Goal: Information Seeking & Learning: Learn about a topic

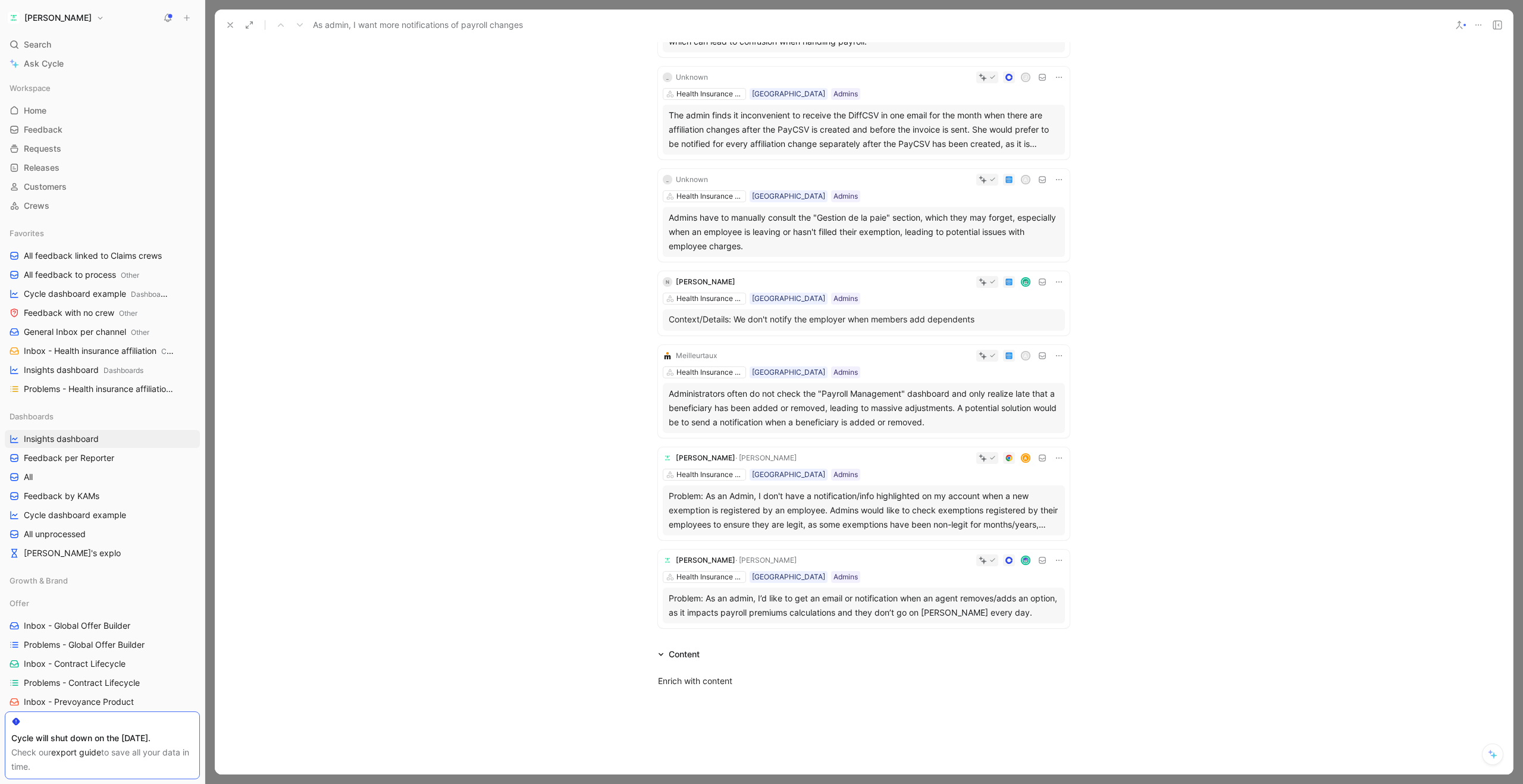
scroll to position [290, 0]
click at [911, 407] on div "Administrators often do not check the "Payroll Management" dashboard and only r…" at bounding box center [864, 409] width 390 height 43
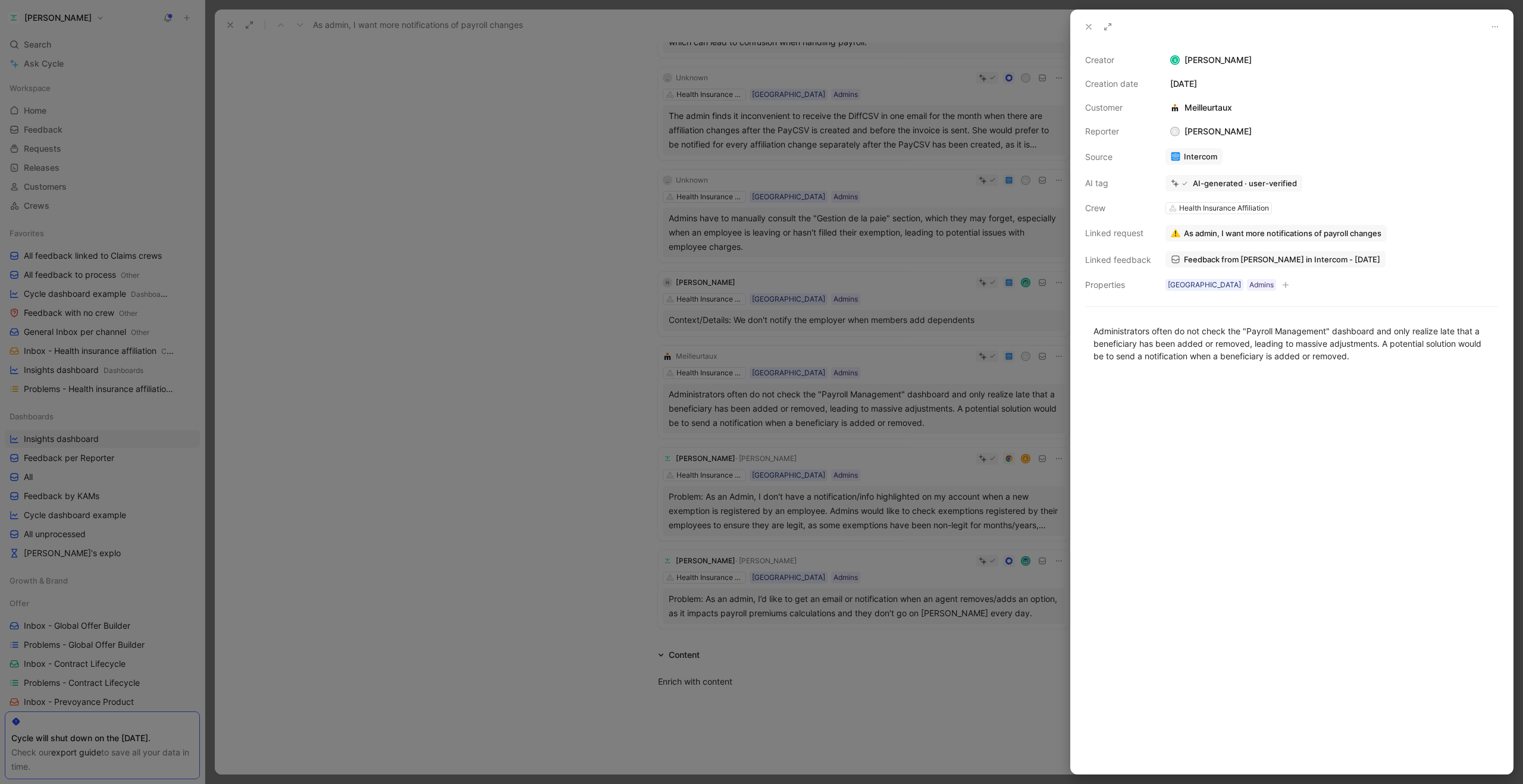
click at [1088, 26] on use at bounding box center [1088, 26] width 5 height 5
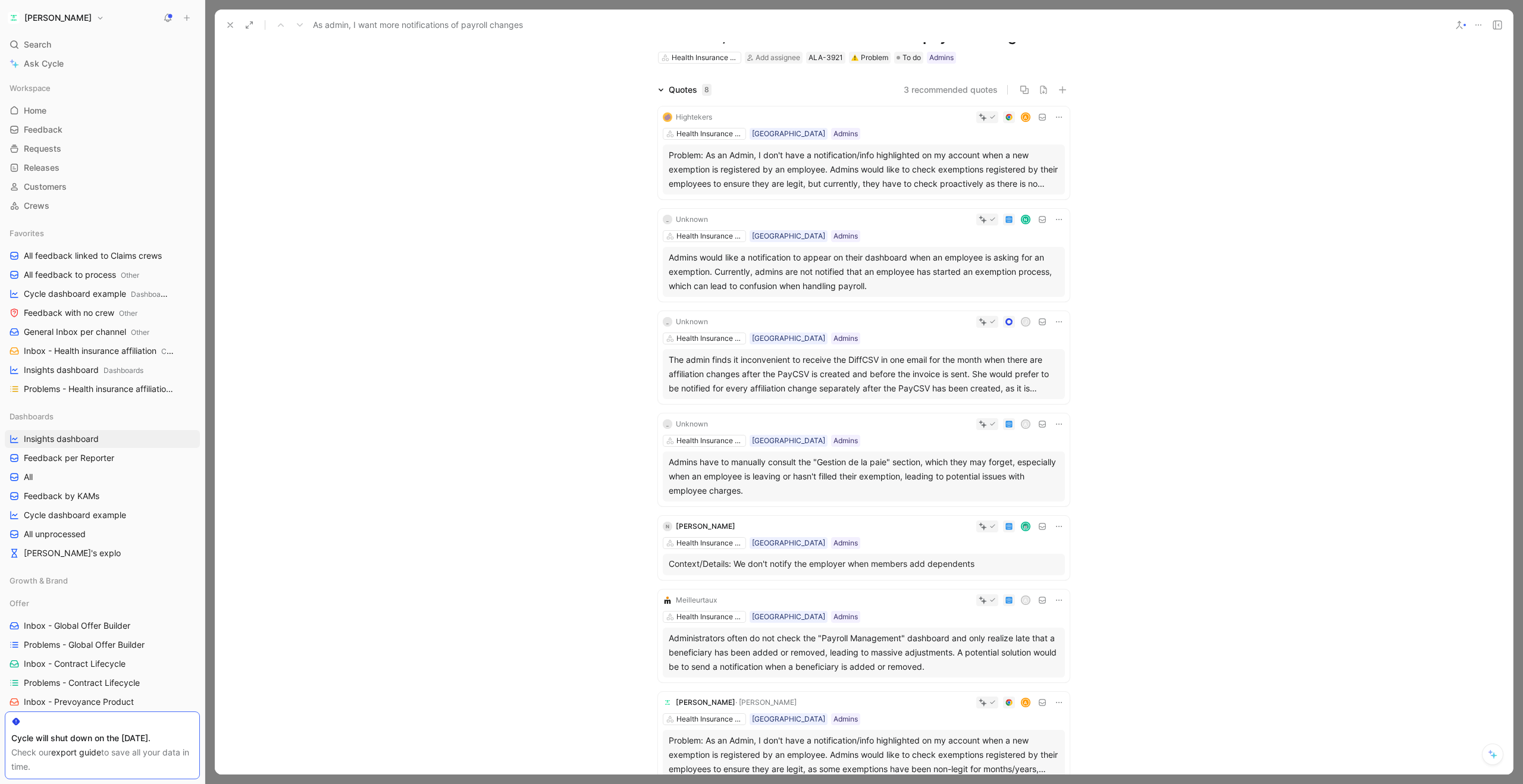
scroll to position [30, 0]
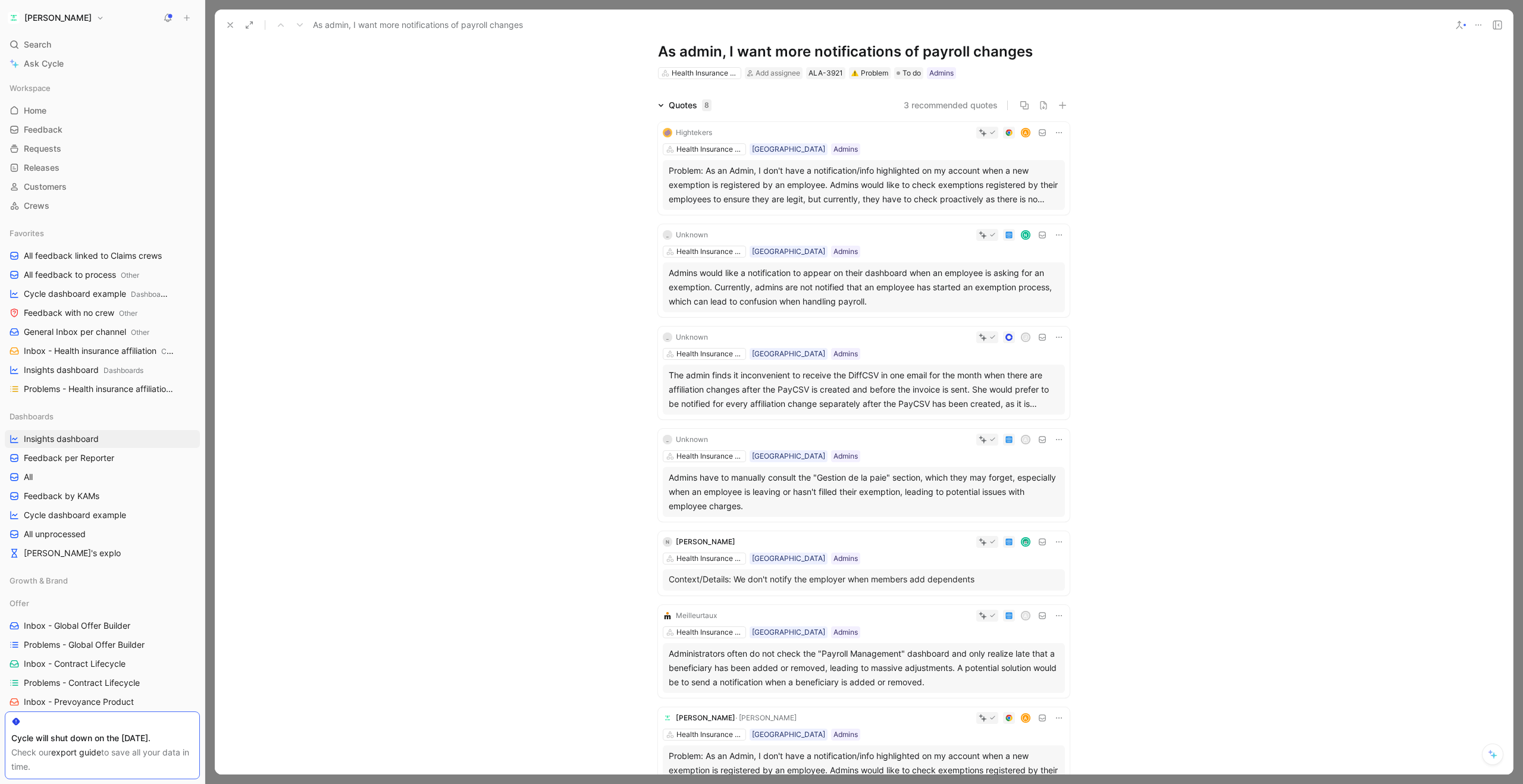
click at [855, 186] on div "Problem: As an Admin, I don't have a notification/info highlighted on my accoun…" at bounding box center [864, 185] width 390 height 43
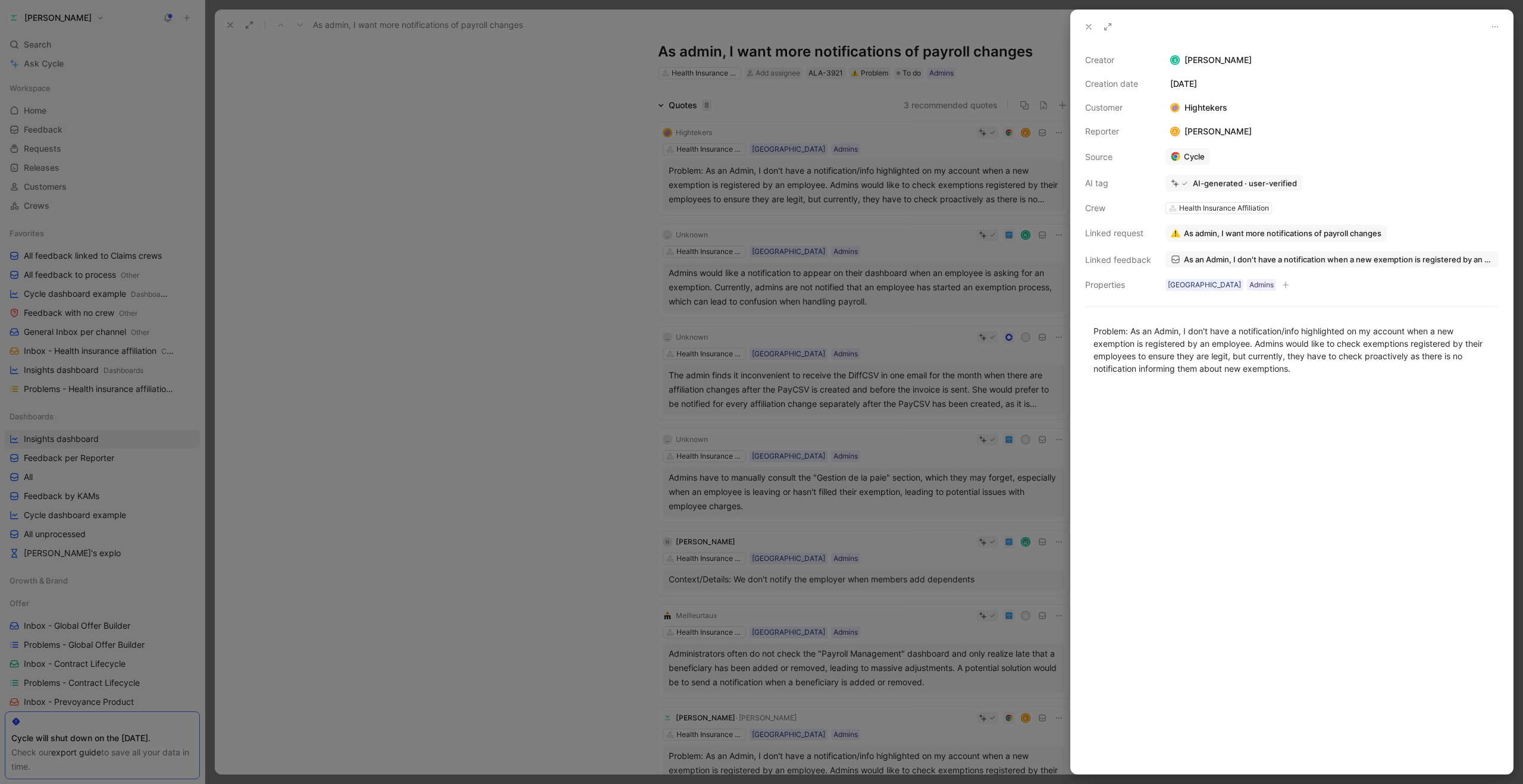
click at [1089, 32] on button at bounding box center [1089, 27] width 17 height 17
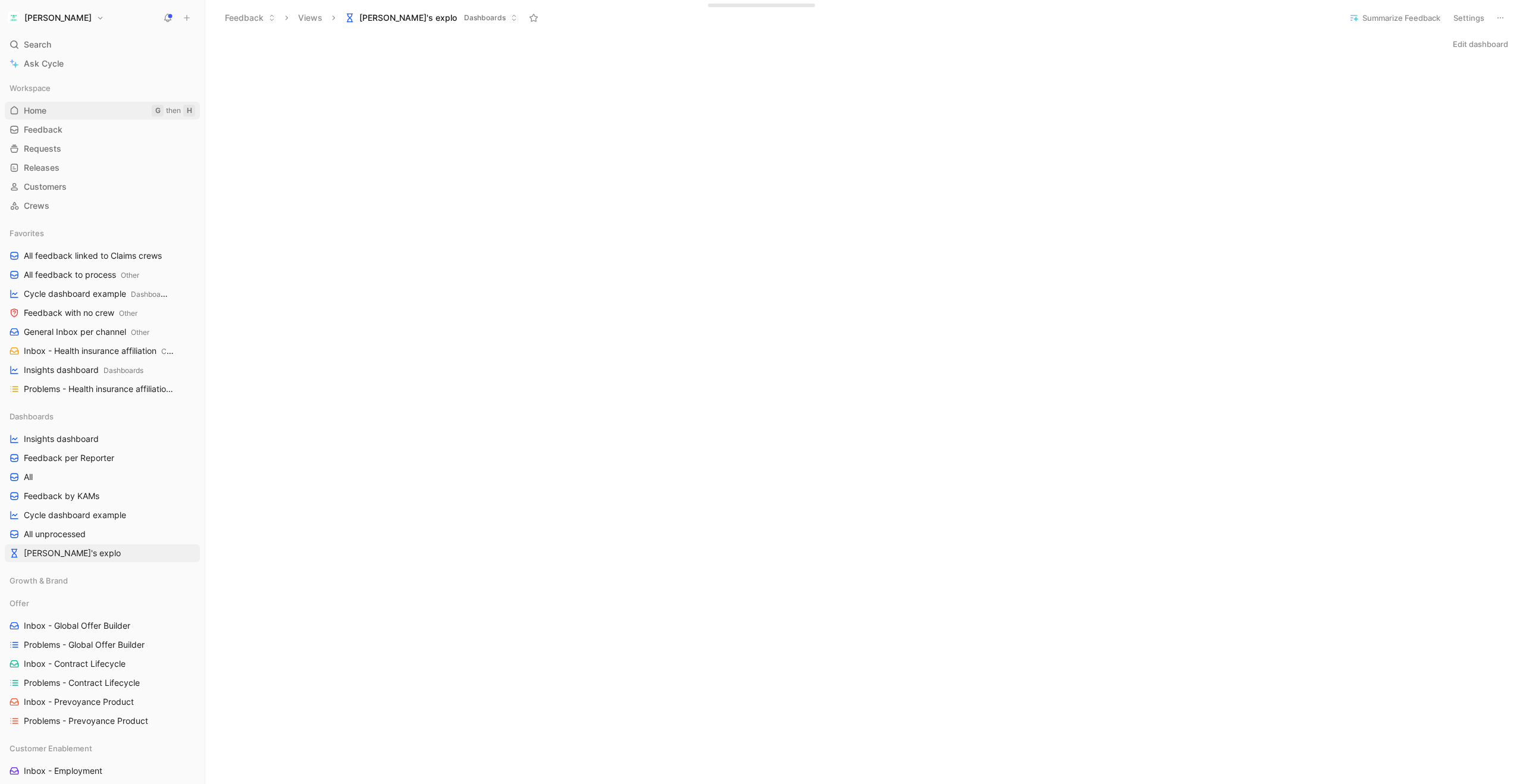
click at [43, 105] on span "Home" at bounding box center [35, 110] width 23 height 12
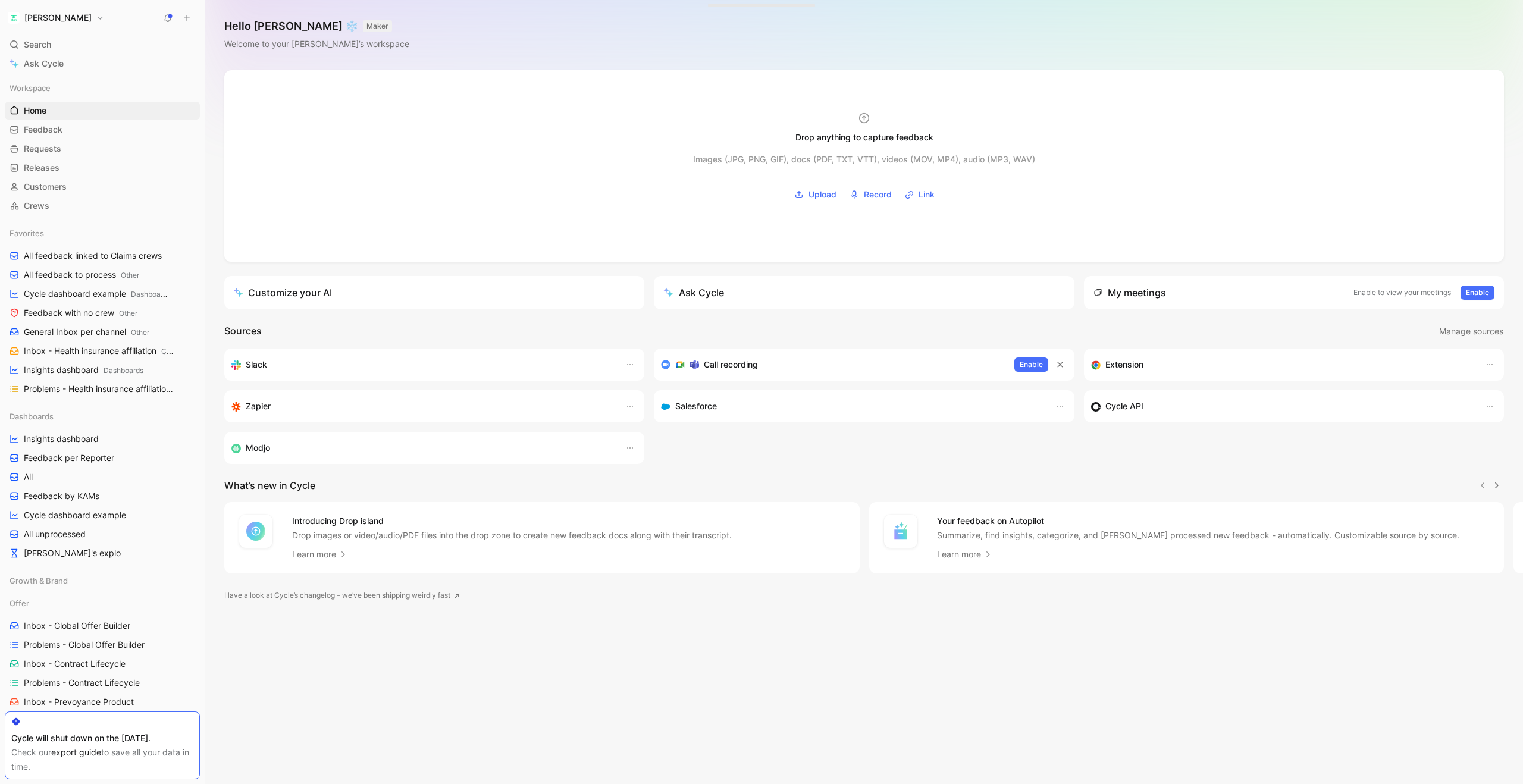
click at [165, 19] on use at bounding box center [168, 17] width 8 height 8
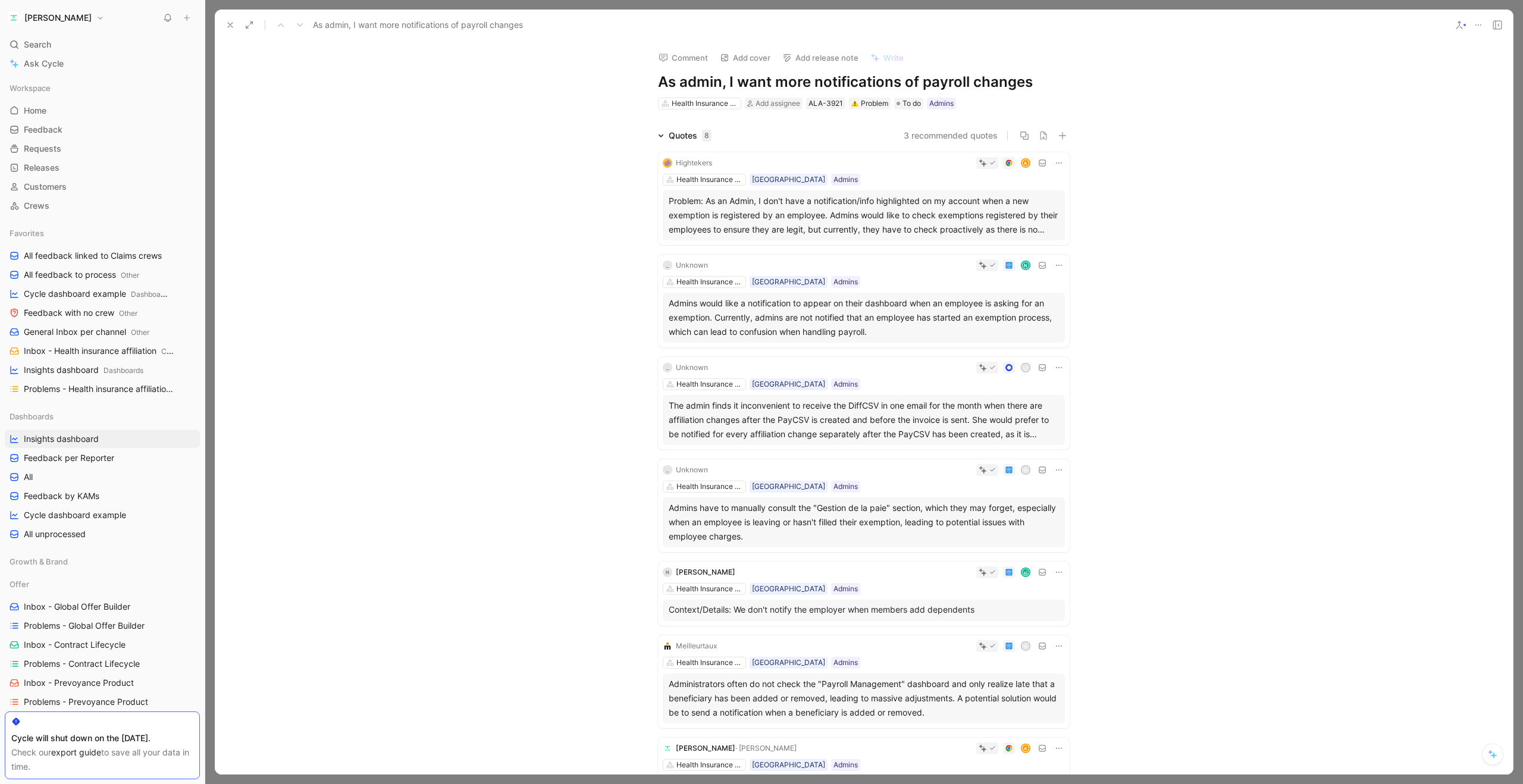
scroll to position [30, 0]
